Goal: Task Accomplishment & Management: Manage account settings

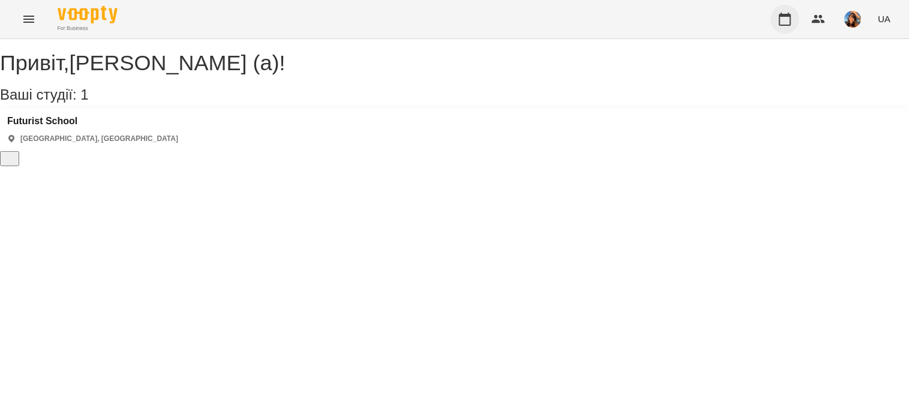
click at [793, 18] on icon "button" at bounding box center [785, 19] width 14 height 14
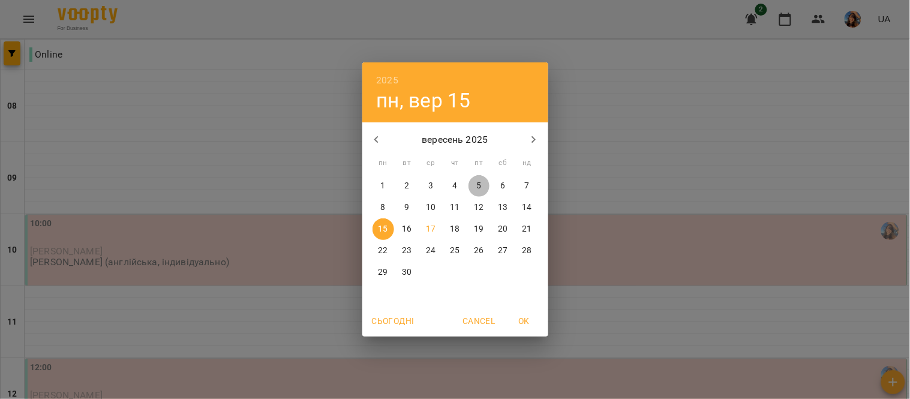
click at [480, 183] on p "5" at bounding box center [479, 186] width 5 height 12
type input "**********"
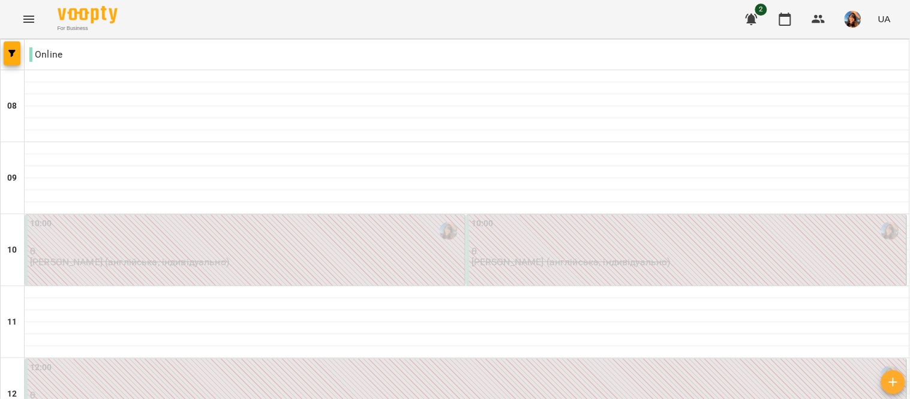
scroll to position [831, 0]
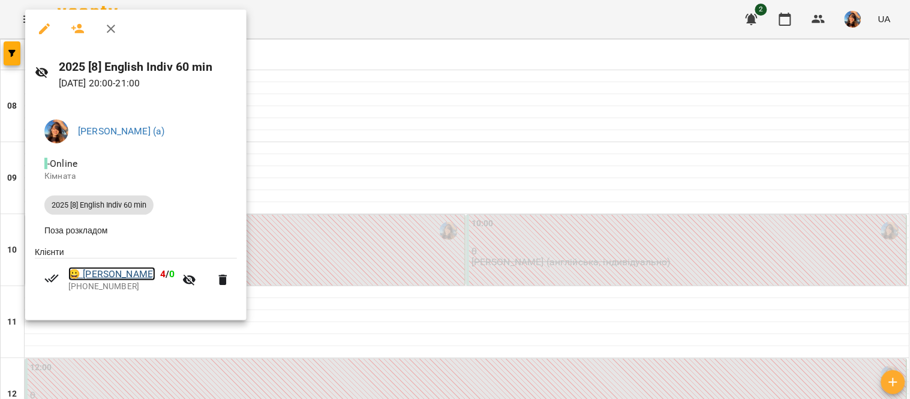
click at [135, 280] on link "😀 [PERSON_NAME]" at bounding box center [111, 274] width 87 height 14
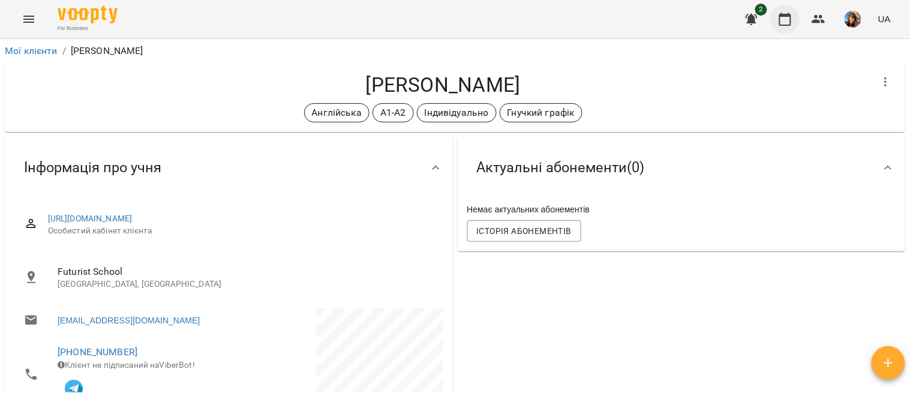
click at [789, 13] on icon "button" at bounding box center [785, 19] width 14 height 14
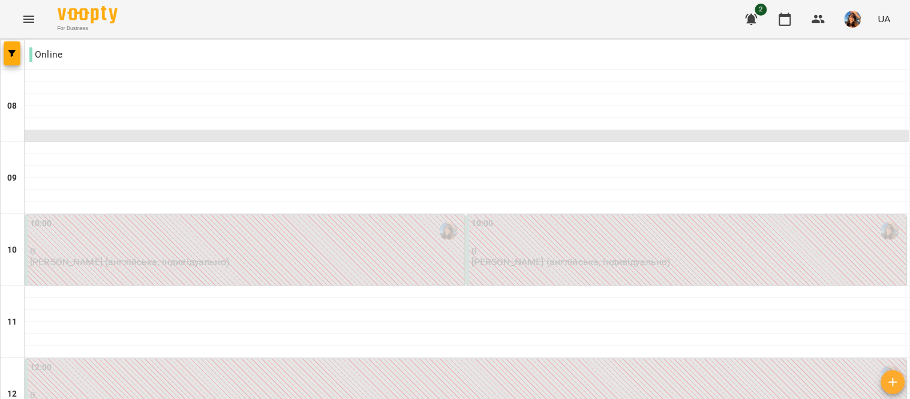
scroll to position [831, 0]
